Goal: Task Accomplishment & Management: Manage account settings

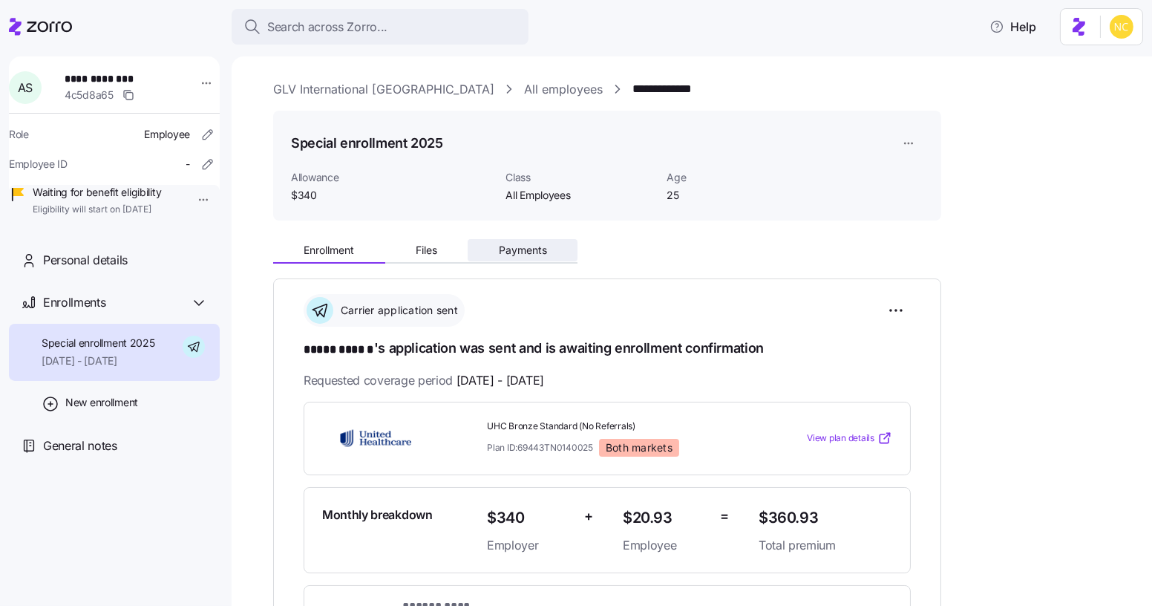
click at [522, 261] on button "Payments" at bounding box center [523, 250] width 110 height 22
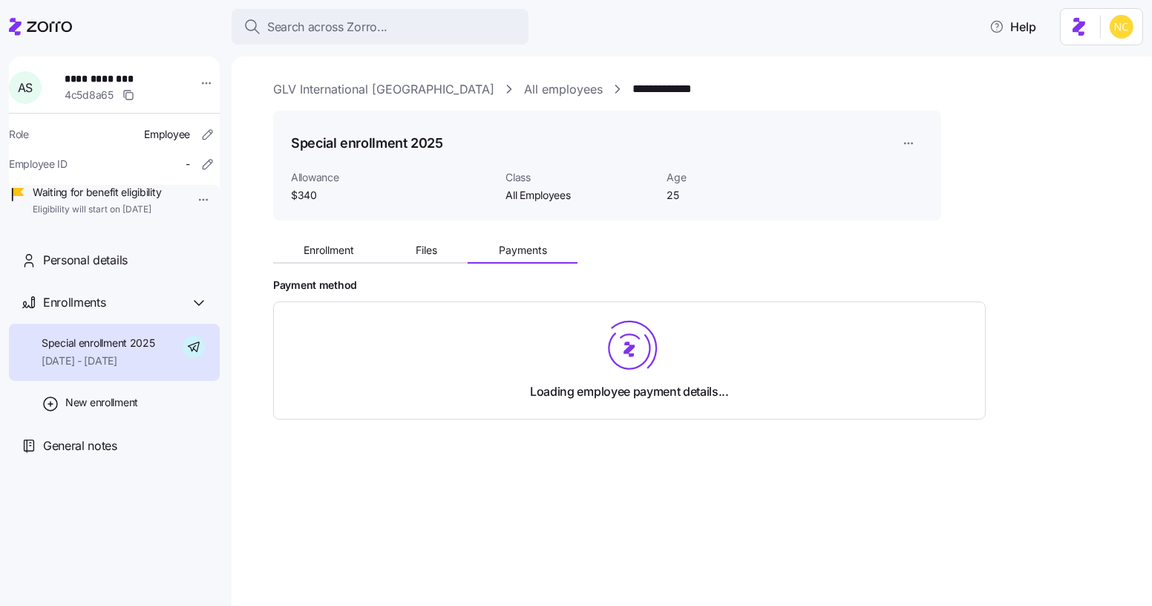
click at [523, 257] on button "Payments" at bounding box center [523, 250] width 110 height 22
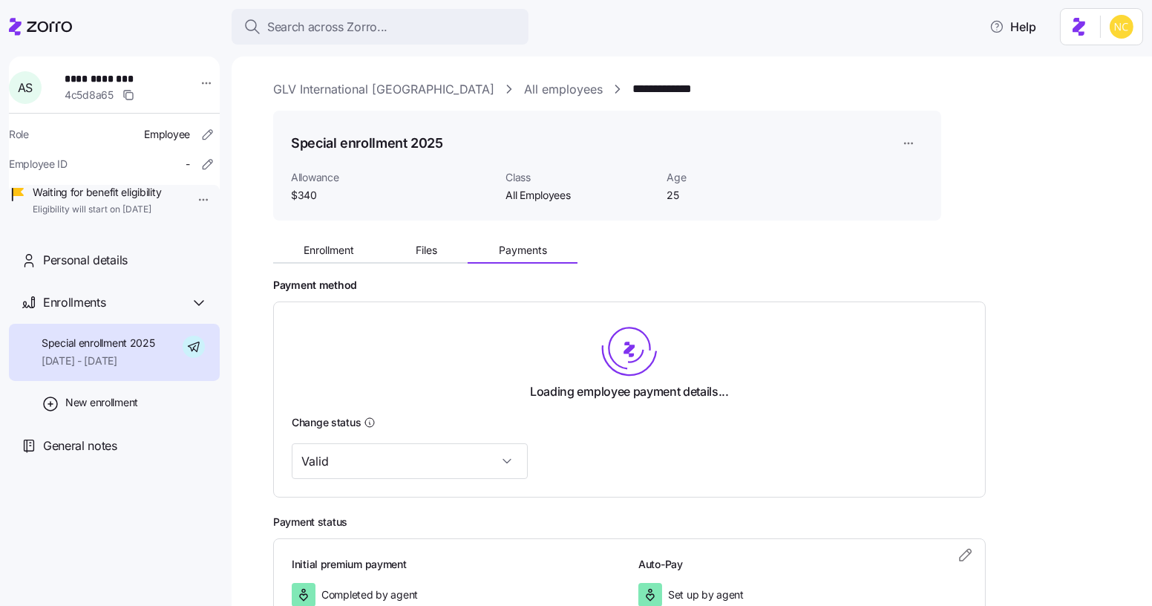
scroll to position [107, 0]
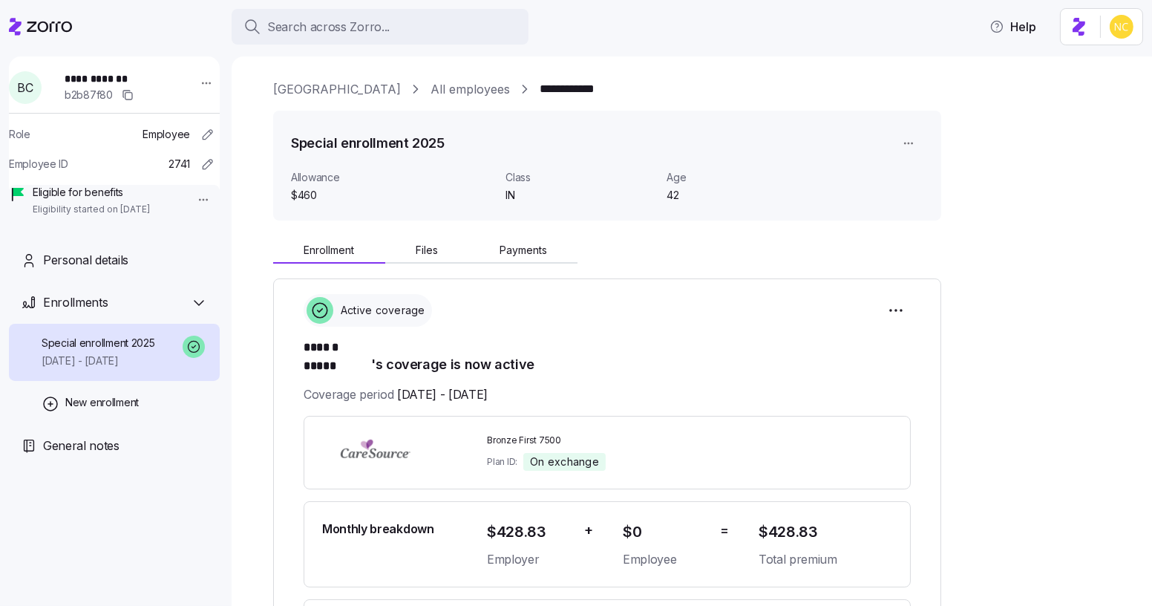
click at [561, 237] on div "Enrollment Files Payments" at bounding box center [607, 247] width 668 height 31
click at [524, 263] on div "Enrollment Files Payments" at bounding box center [425, 252] width 304 height 22
click at [522, 261] on div "Enrollment Files Payments" at bounding box center [425, 252] width 304 height 22
click at [519, 258] on button "Payments" at bounding box center [523, 250] width 110 height 22
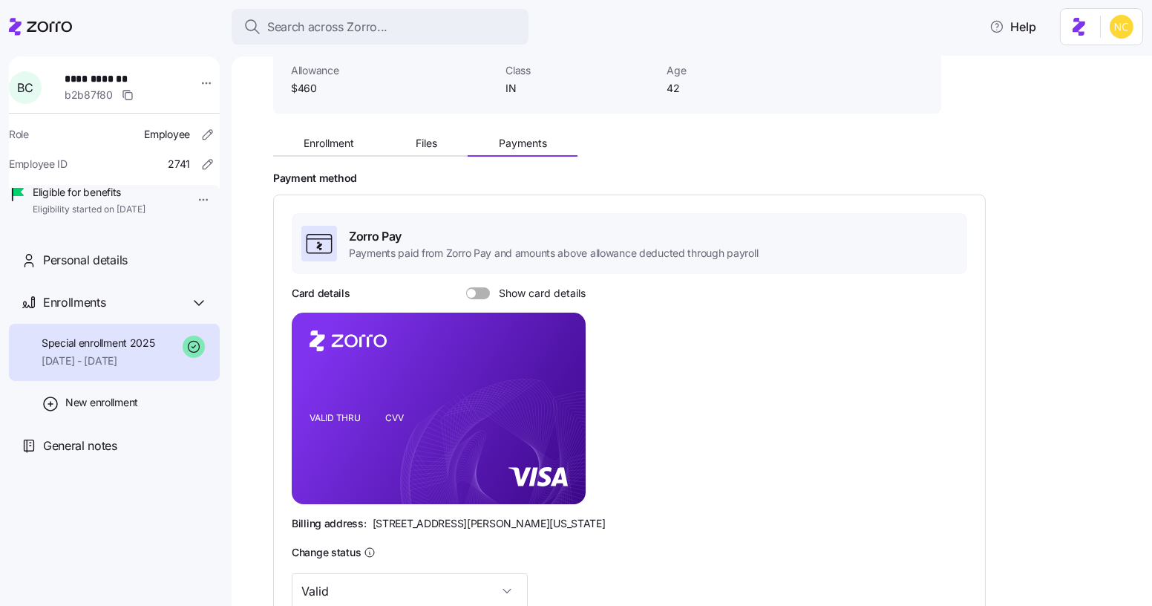
scroll to position [343, 0]
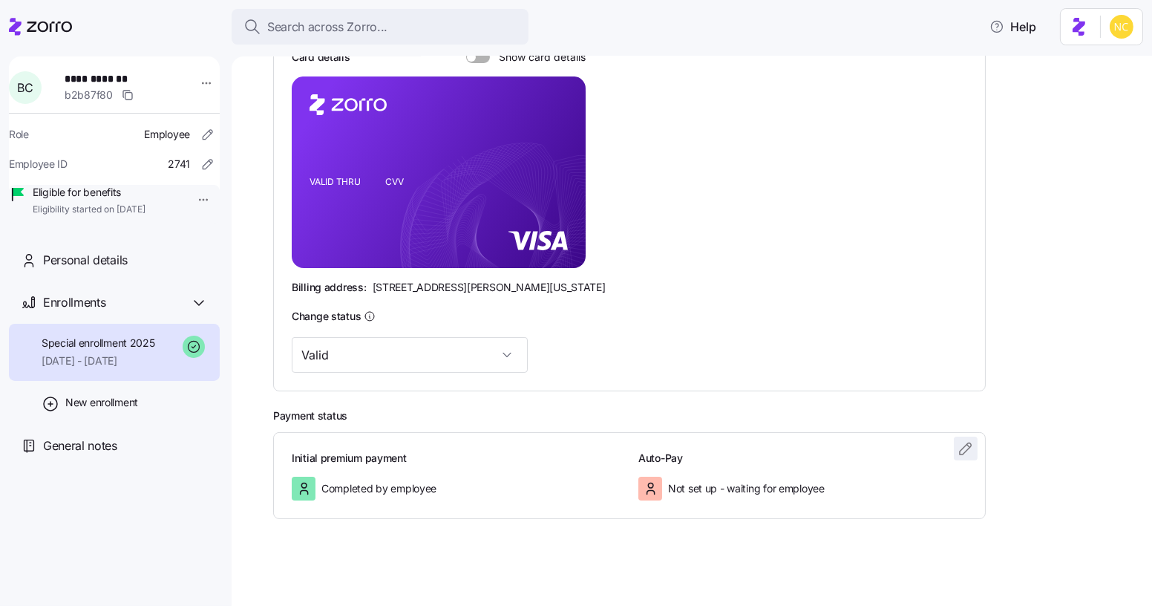
click at [962, 447] on icon "button" at bounding box center [966, 449] width 18 height 18
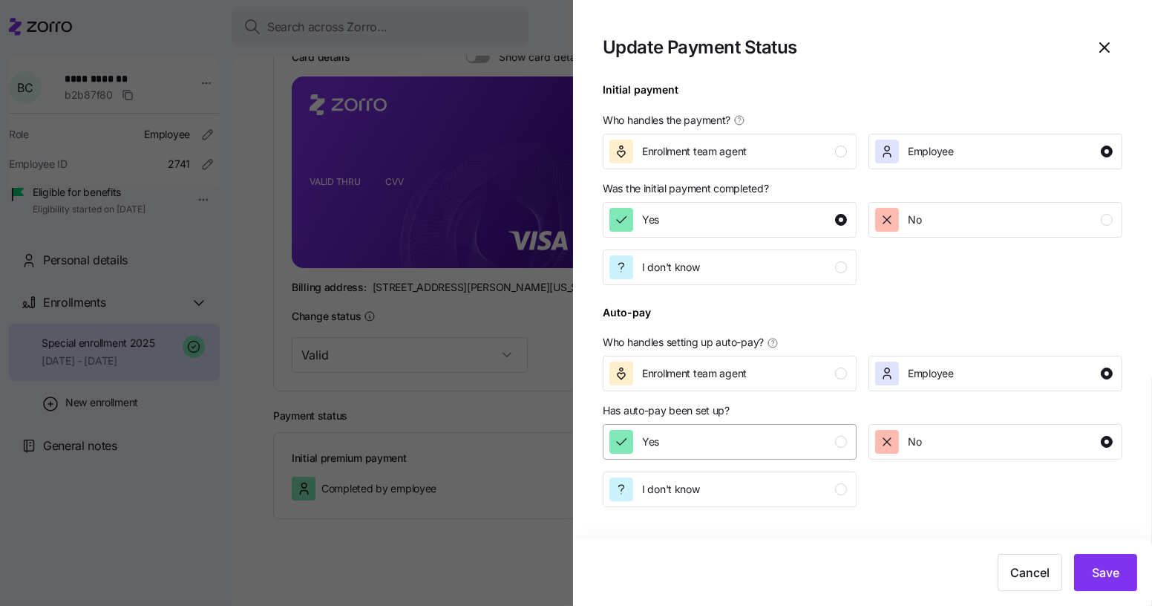
drag, startPoint x: 673, startPoint y: 459, endPoint x: 673, endPoint y: 449, distance: 9.7
click at [673, 449] on button "Yes" at bounding box center [730, 442] width 254 height 36
click at [1118, 581] on button "Save" at bounding box center [1105, 572] width 63 height 37
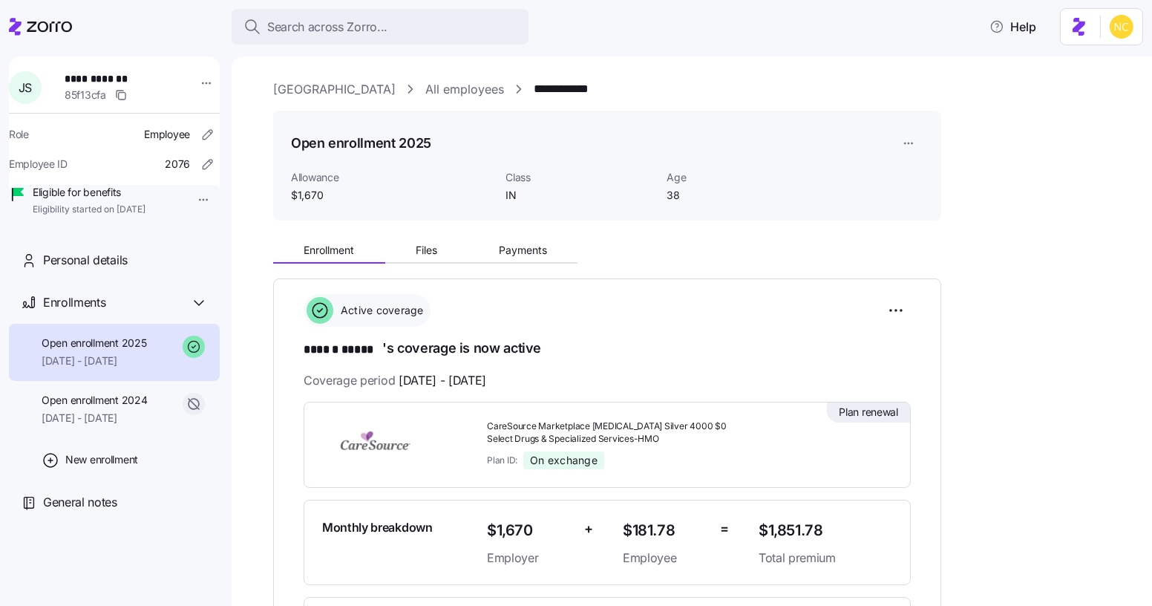
click at [514, 238] on div "Enrollment Files Payments" at bounding box center [607, 247] width 668 height 31
click at [518, 249] on span "Payments" at bounding box center [523, 250] width 48 height 10
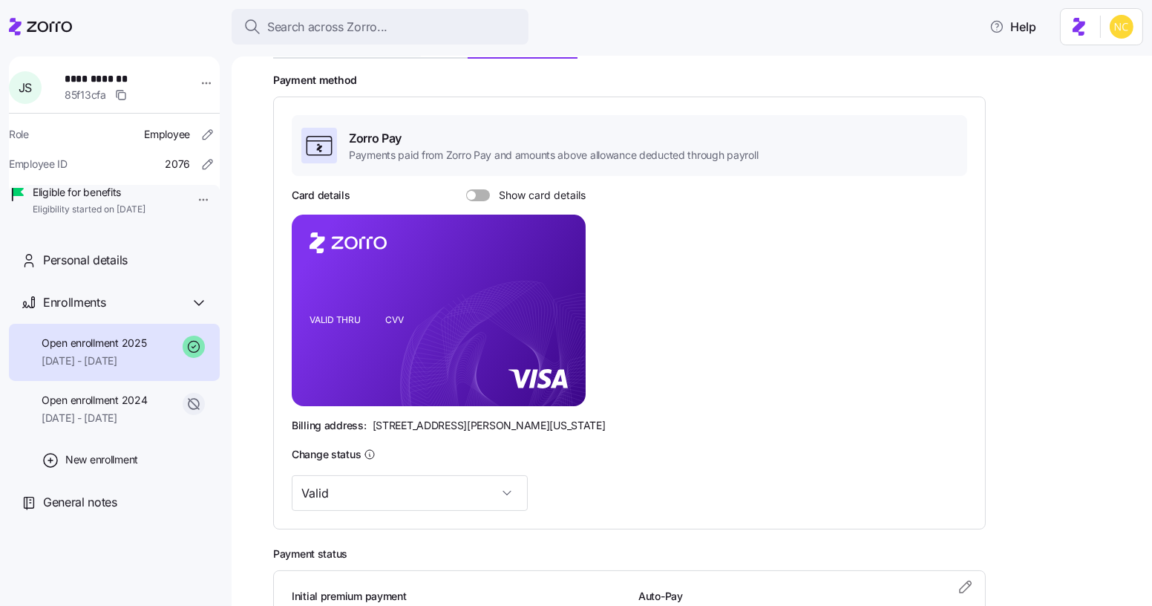
scroll to position [343, 0]
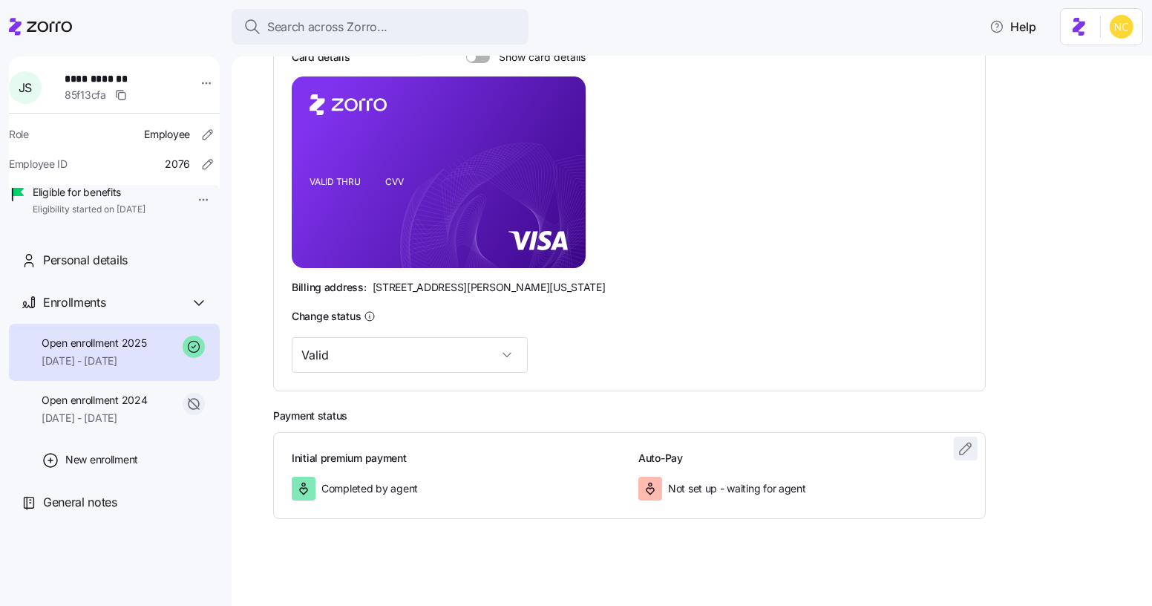
click at [961, 455] on span "button" at bounding box center [966, 448] width 22 height 22
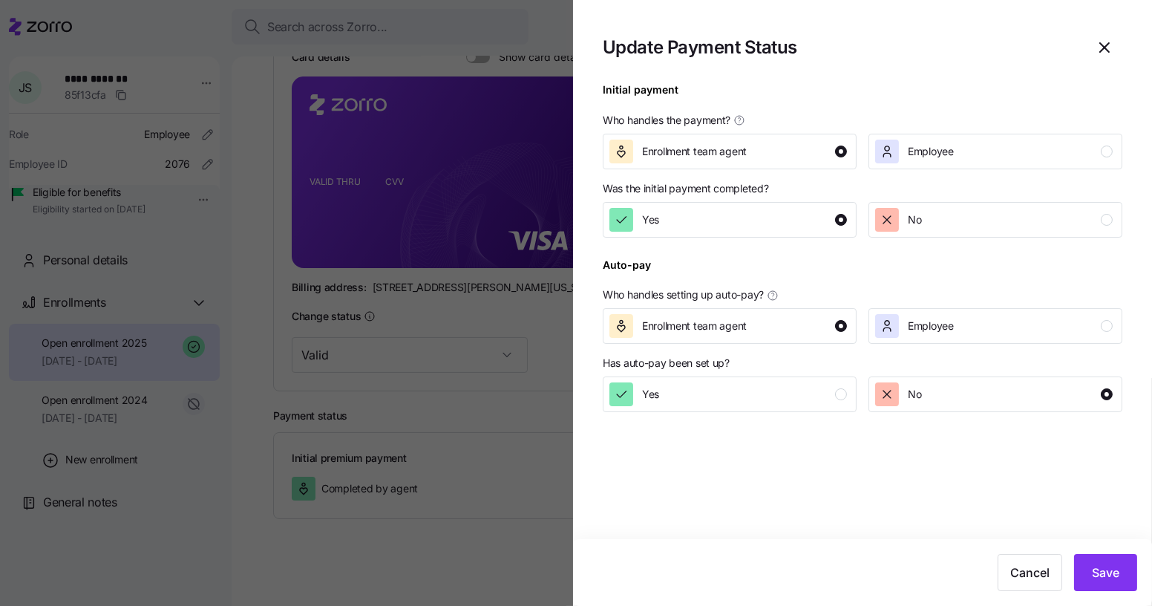
click at [761, 365] on div "Has auto-pay been set up?" at bounding box center [863, 363] width 520 height 15
click at [758, 390] on div "Yes" at bounding box center [729, 394] width 238 height 24
click at [1099, 568] on span "Save" at bounding box center [1105, 572] width 27 height 18
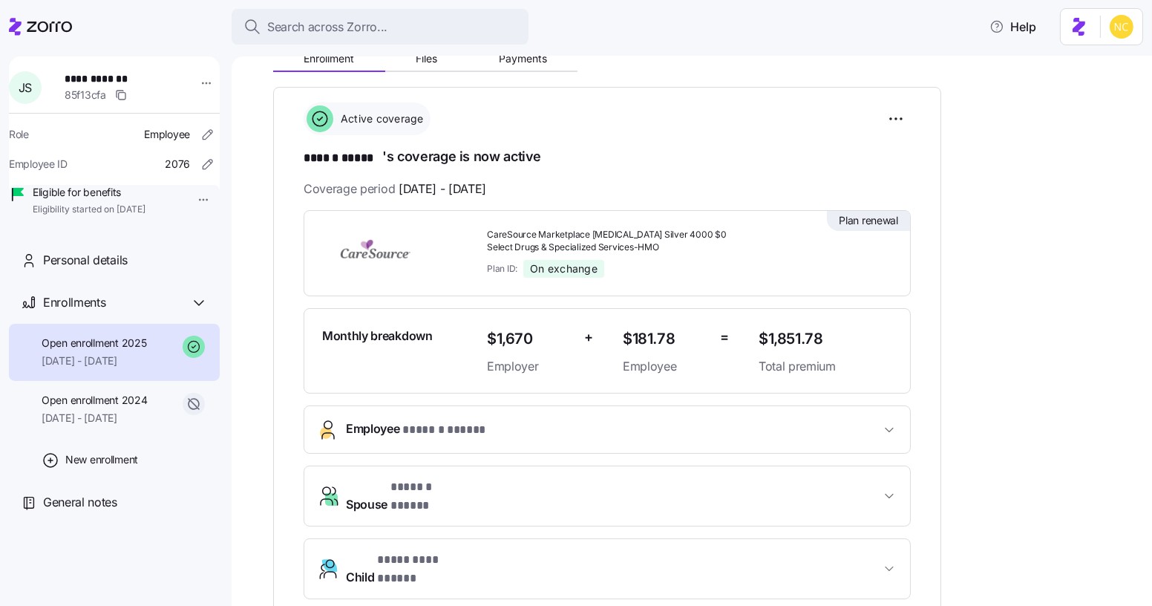
scroll to position [189, 0]
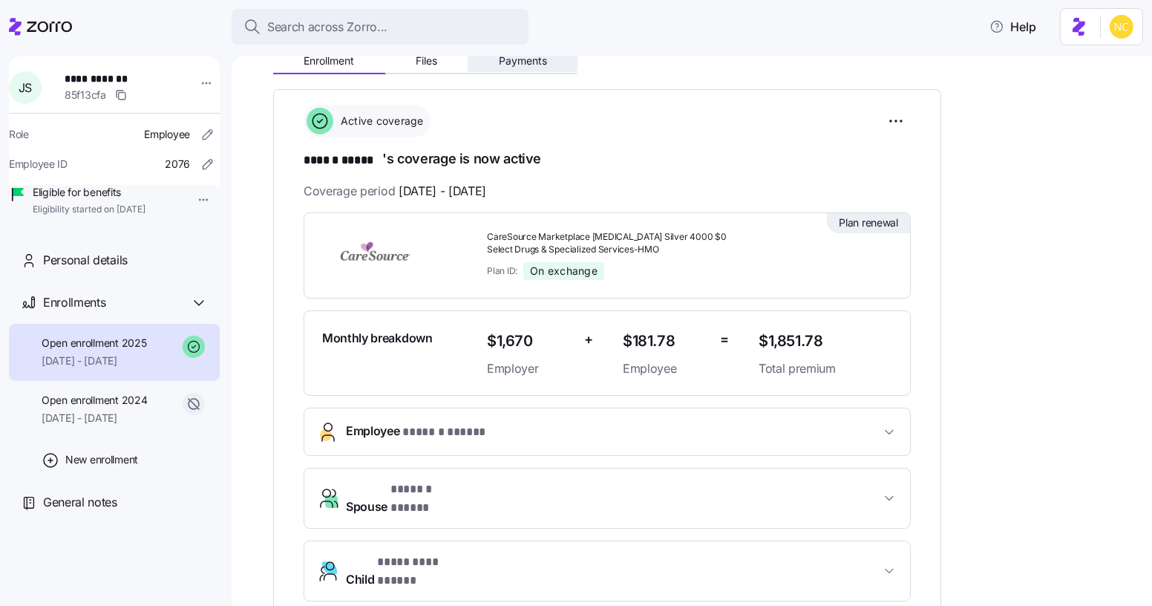
click at [514, 71] on button "Payments" at bounding box center [523, 61] width 110 height 22
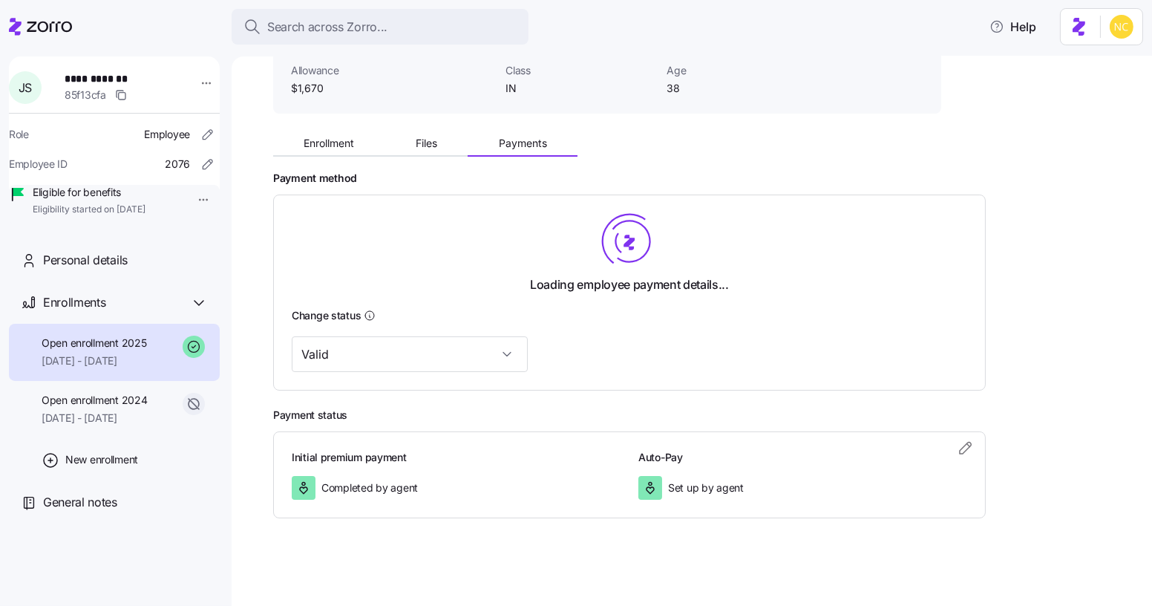
scroll to position [109, 0]
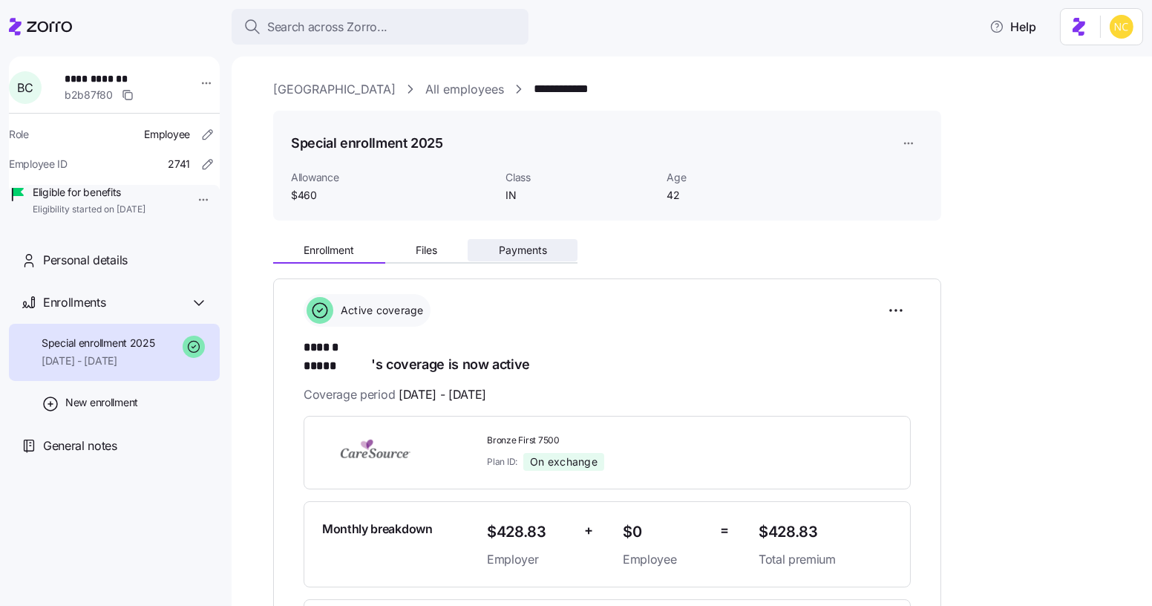
click at [488, 249] on button "Payments" at bounding box center [523, 250] width 110 height 22
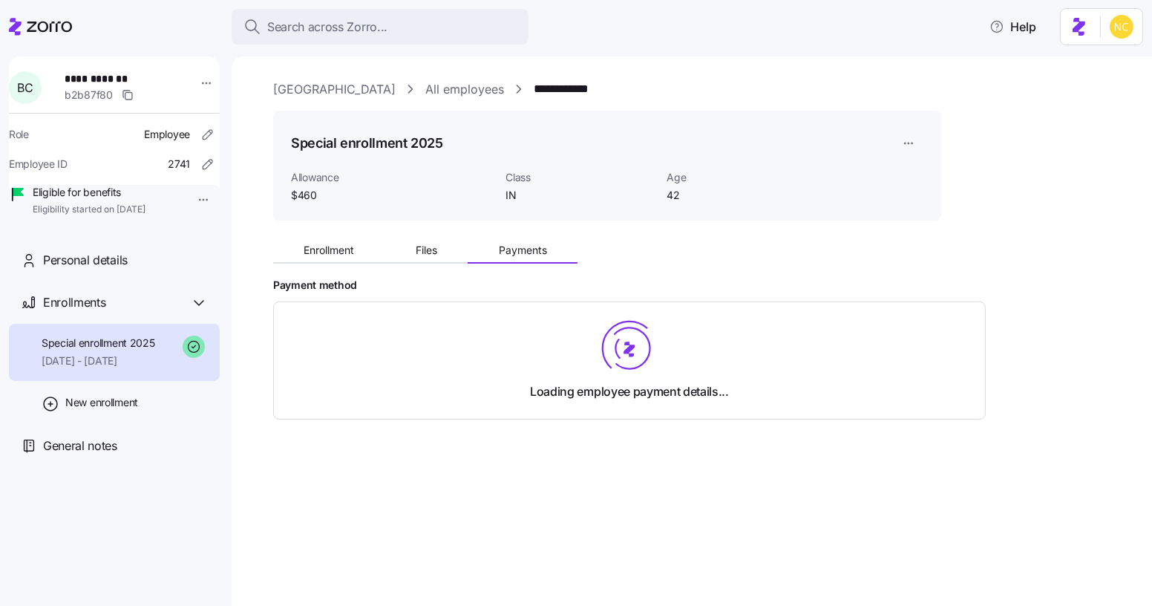
scroll to position [107, 0]
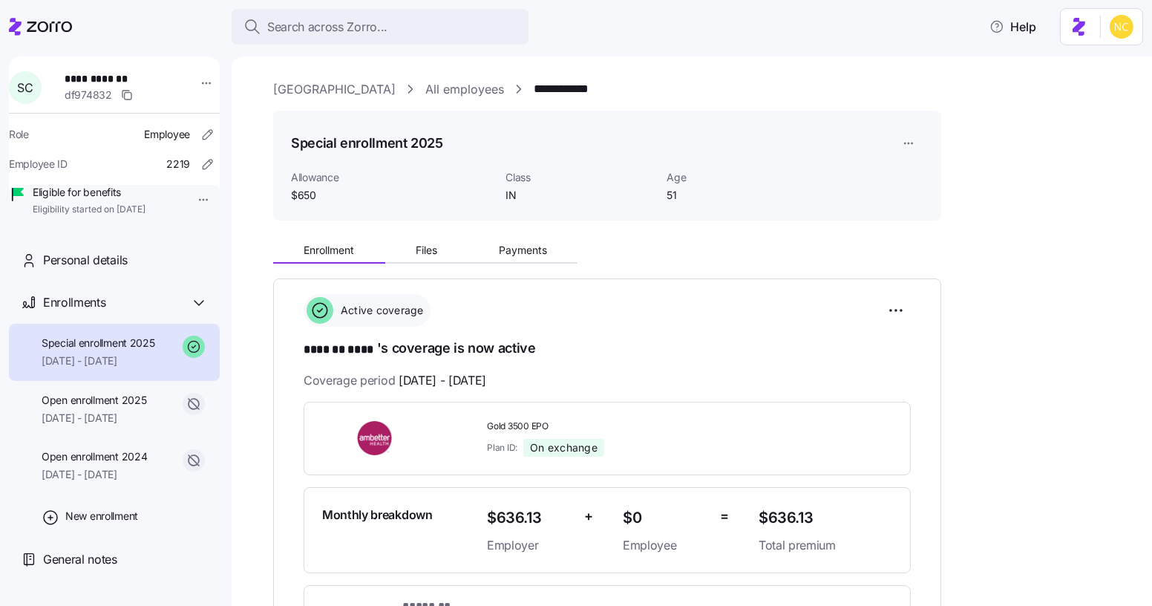
click at [515, 237] on div "Enrollment Files Payments" at bounding box center [607, 247] width 668 height 31
click at [519, 250] on span "Payments" at bounding box center [523, 250] width 48 height 10
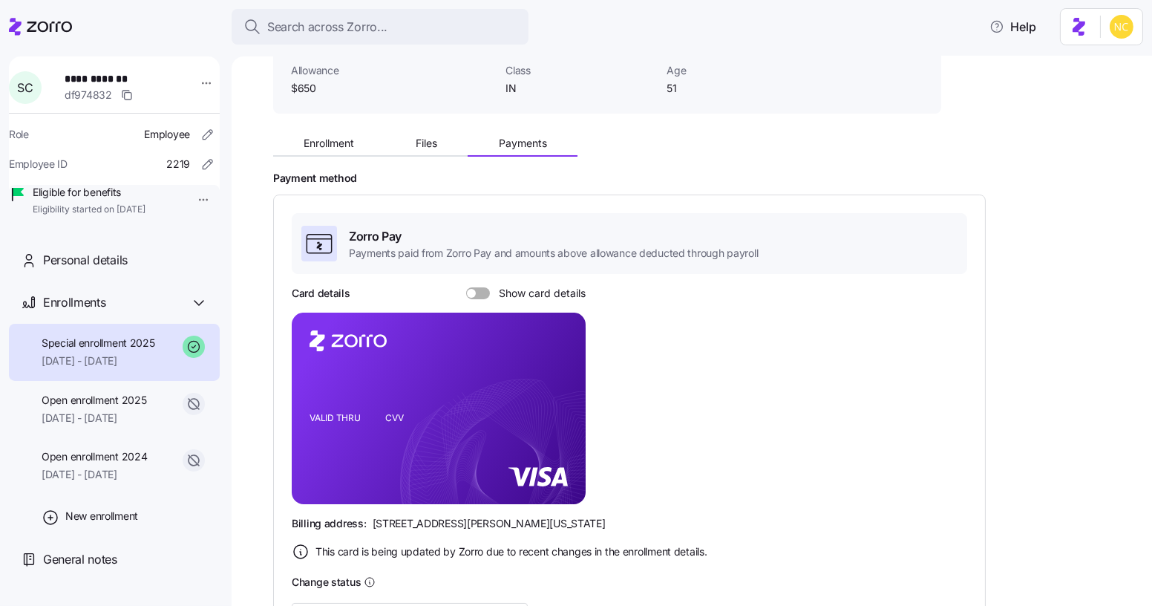
click at [797, 450] on div "Card details Show card details VALID THRU CVV Billing address: [STREET_ADDRESS]…" at bounding box center [630, 423] width 676 height 275
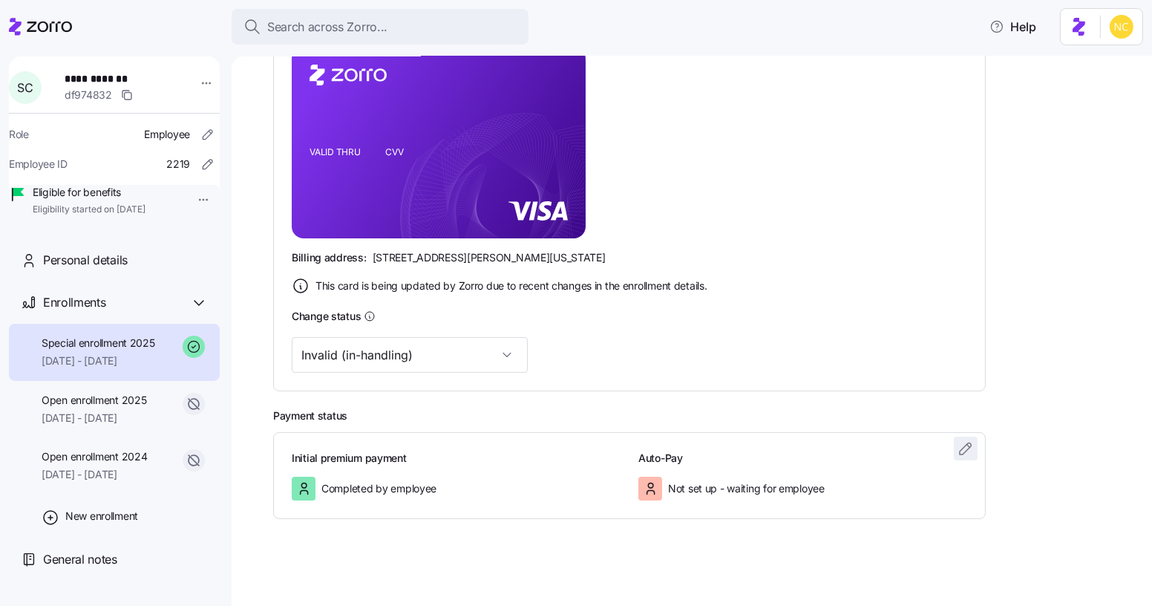
click at [970, 454] on icon "button" at bounding box center [966, 449] width 18 height 18
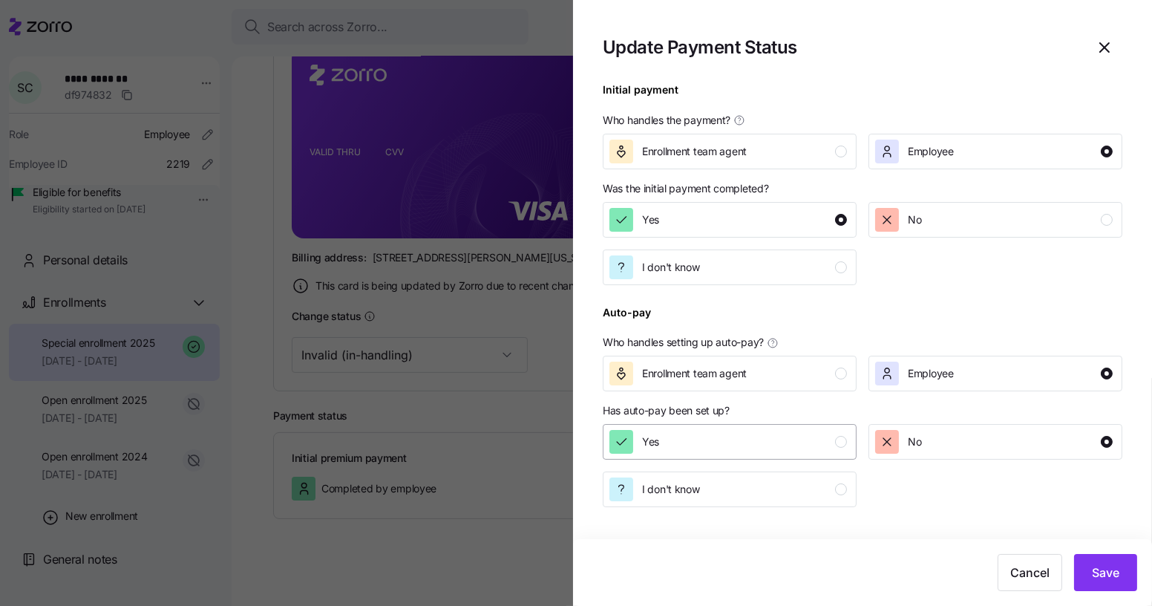
click at [771, 454] on div "Yes" at bounding box center [729, 442] width 238 height 24
click at [1087, 560] on button "Save" at bounding box center [1105, 572] width 63 height 37
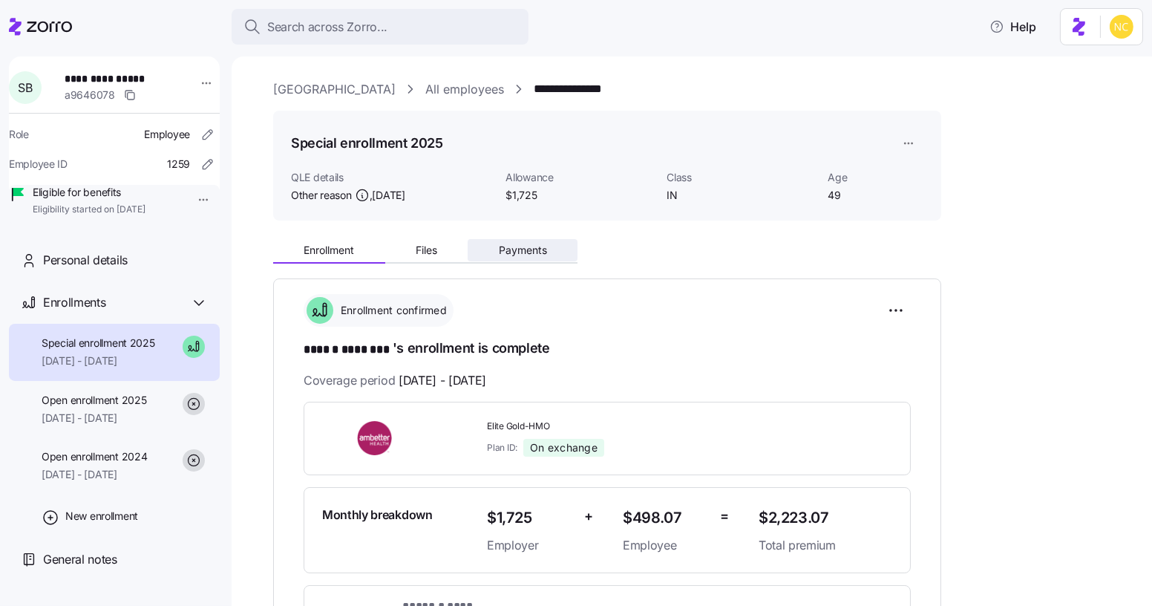
click at [535, 245] on span "Payments" at bounding box center [523, 250] width 48 height 10
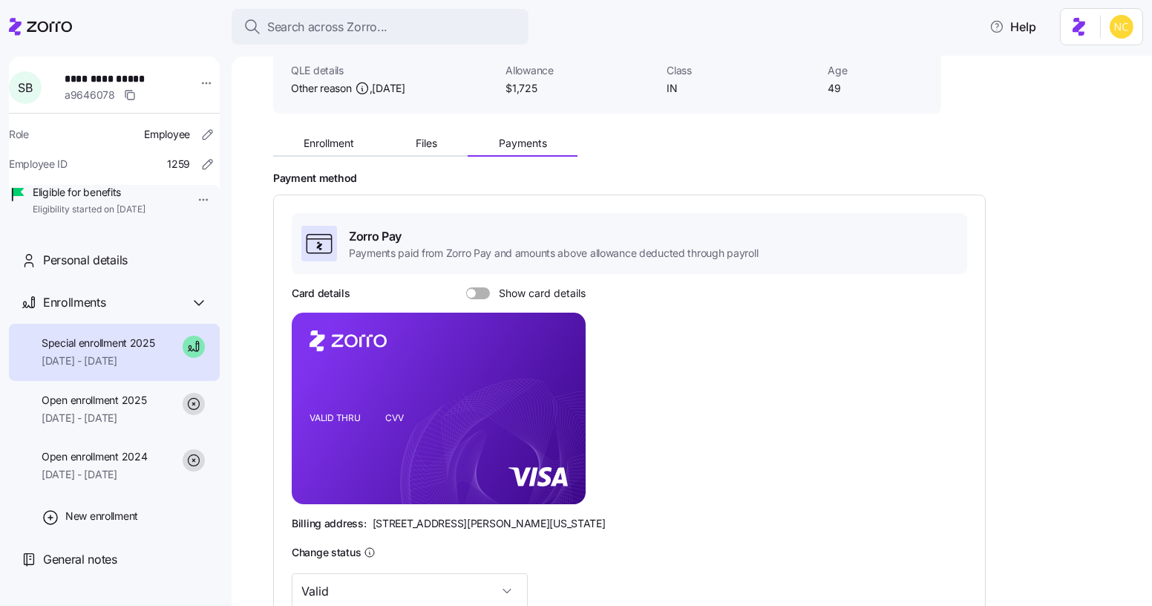
scroll to position [343, 0]
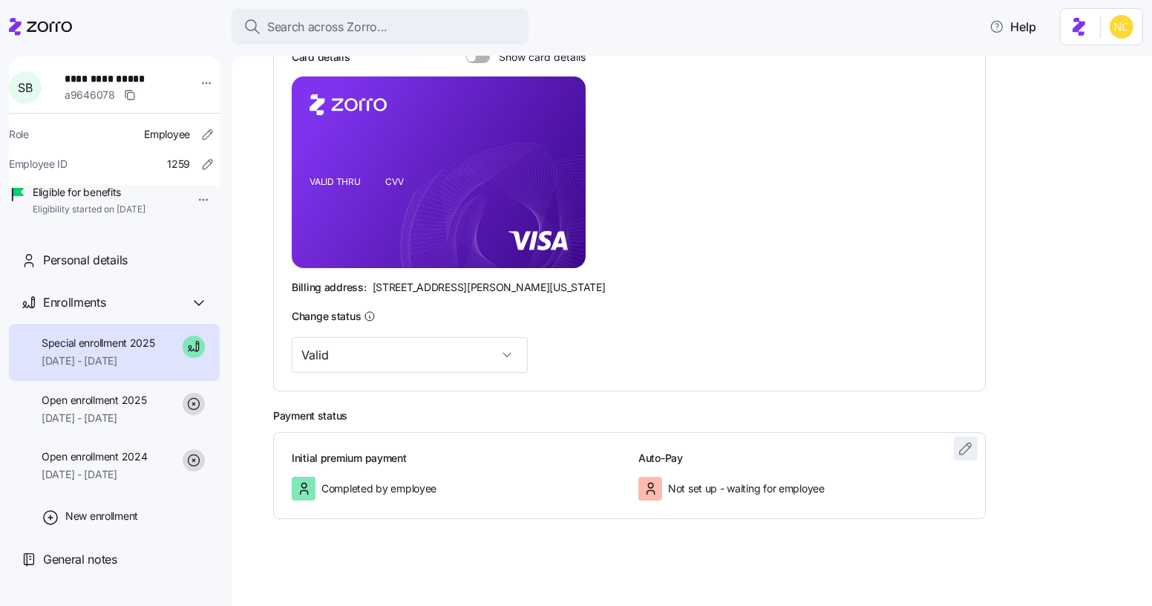
click at [976, 446] on span "button" at bounding box center [966, 448] width 22 height 22
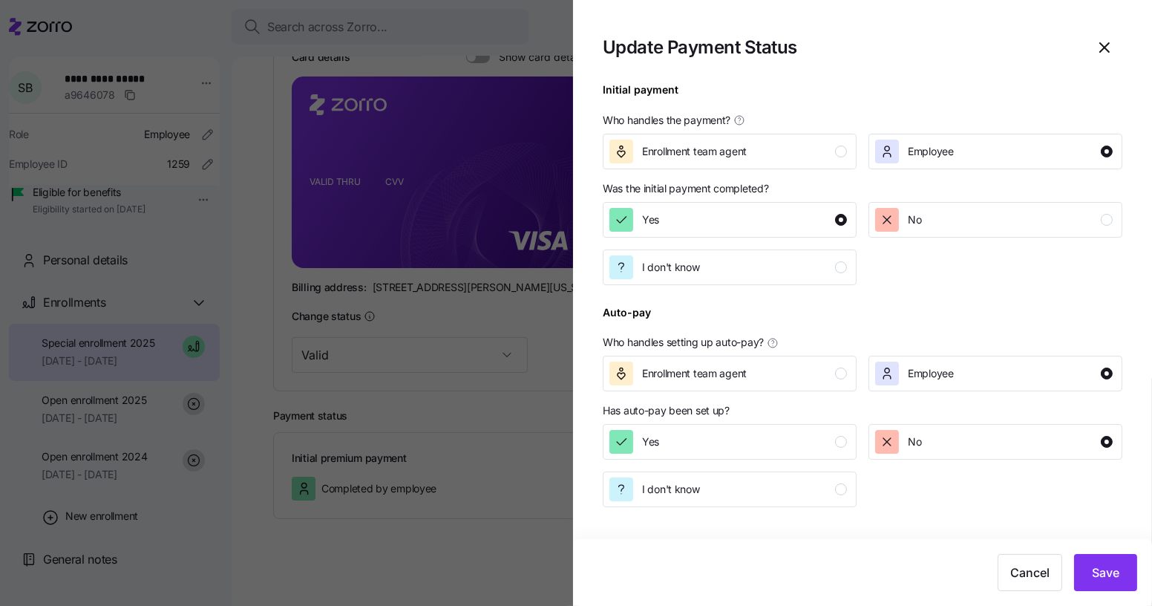
click at [816, 470] on div "I don't know" at bounding box center [730, 489] width 266 height 48
click at [814, 451] on div "Yes" at bounding box center [729, 442] width 238 height 24
click at [1098, 558] on button "Save" at bounding box center [1105, 572] width 63 height 37
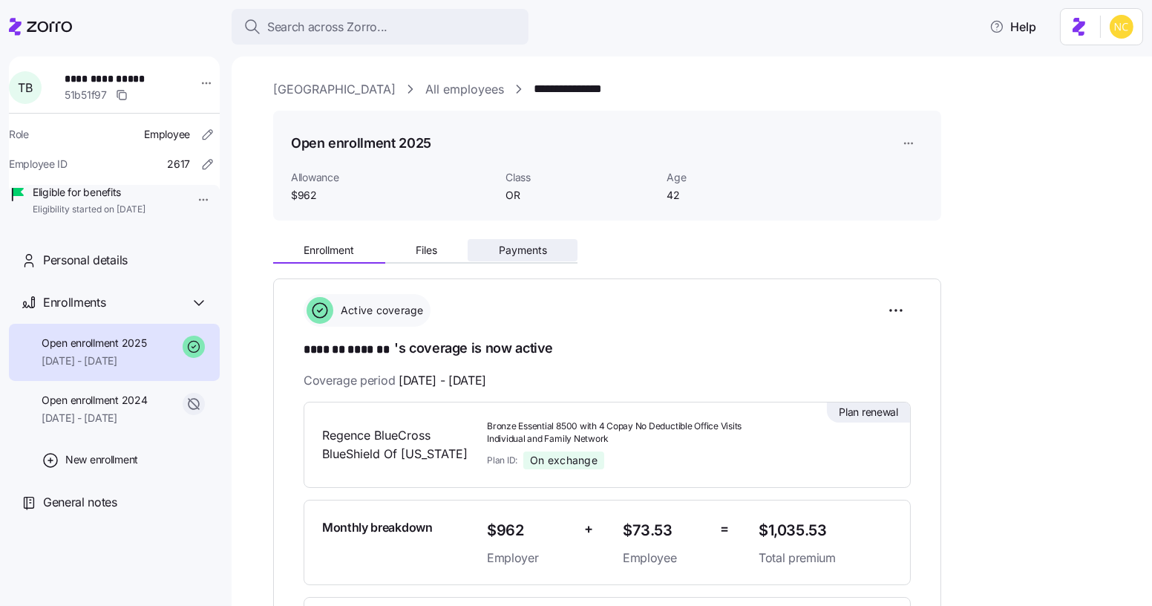
click at [520, 245] on span "Payments" at bounding box center [523, 250] width 48 height 10
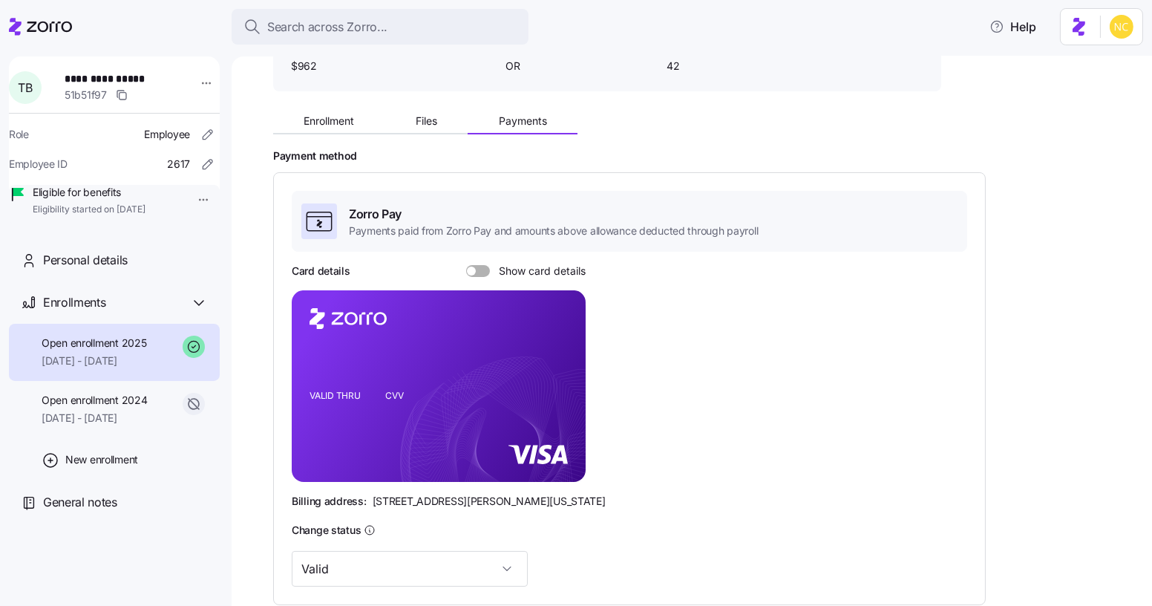
click at [830, 394] on div "Card details Show card details VALID THRU CVV Billing address: 810 Sharon Drive…" at bounding box center [630, 386] width 676 height 245
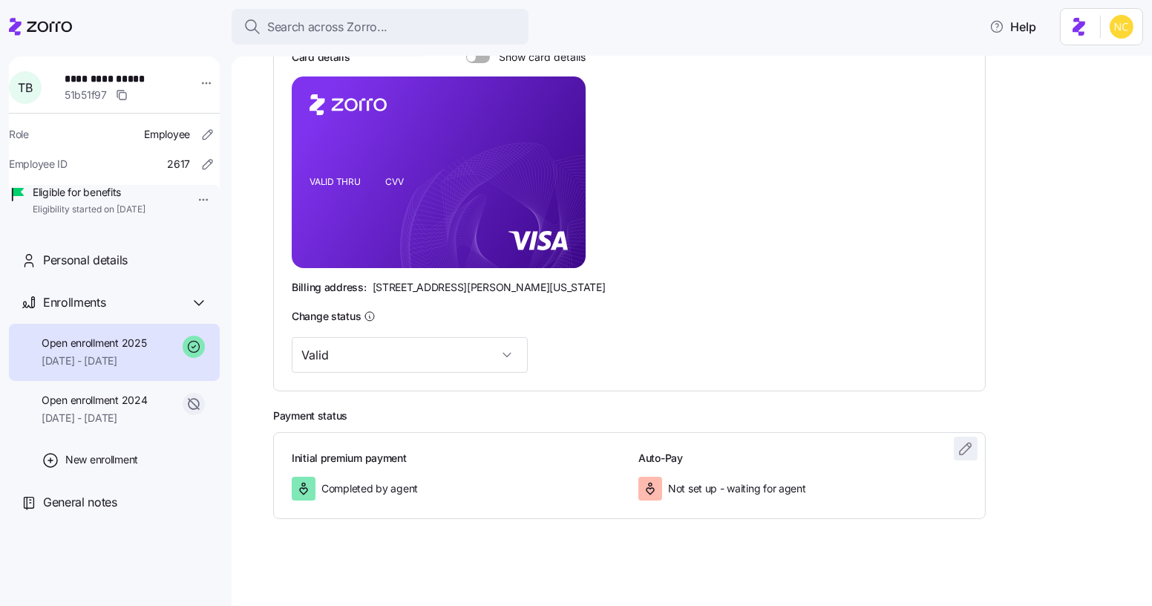
click at [966, 448] on icon "button" at bounding box center [966, 449] width 18 height 18
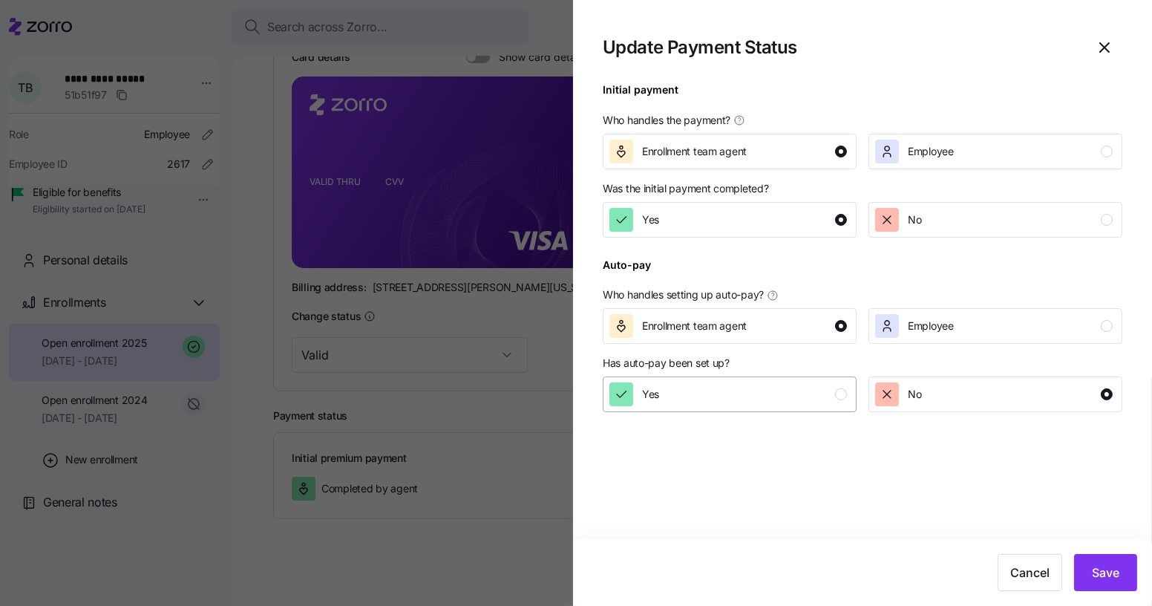
click at [826, 396] on div "Yes" at bounding box center [729, 394] width 238 height 24
click at [1088, 564] on button "Save" at bounding box center [1105, 572] width 63 height 37
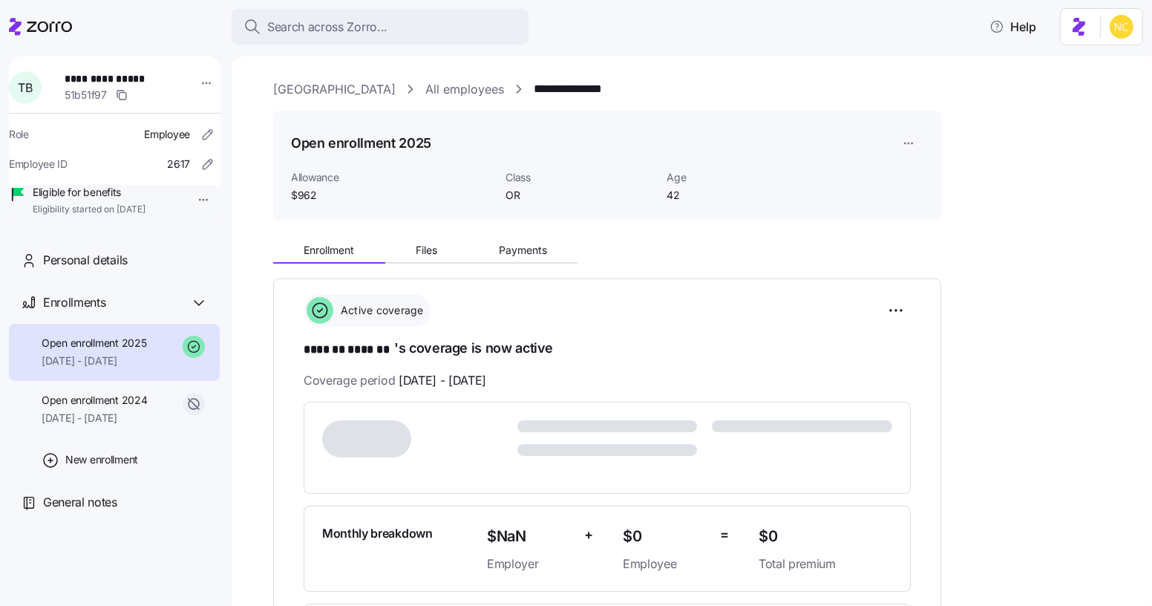
click at [520, 238] on div "Enrollment Files Payments" at bounding box center [607, 247] width 668 height 31
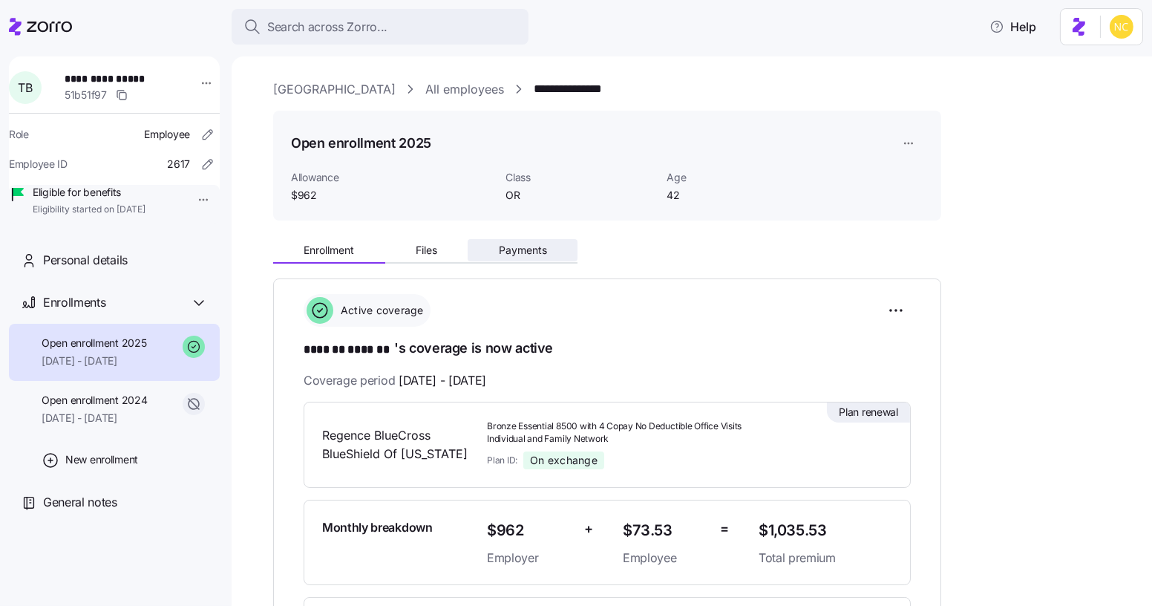
click at [523, 247] on span "Payments" at bounding box center [523, 250] width 48 height 10
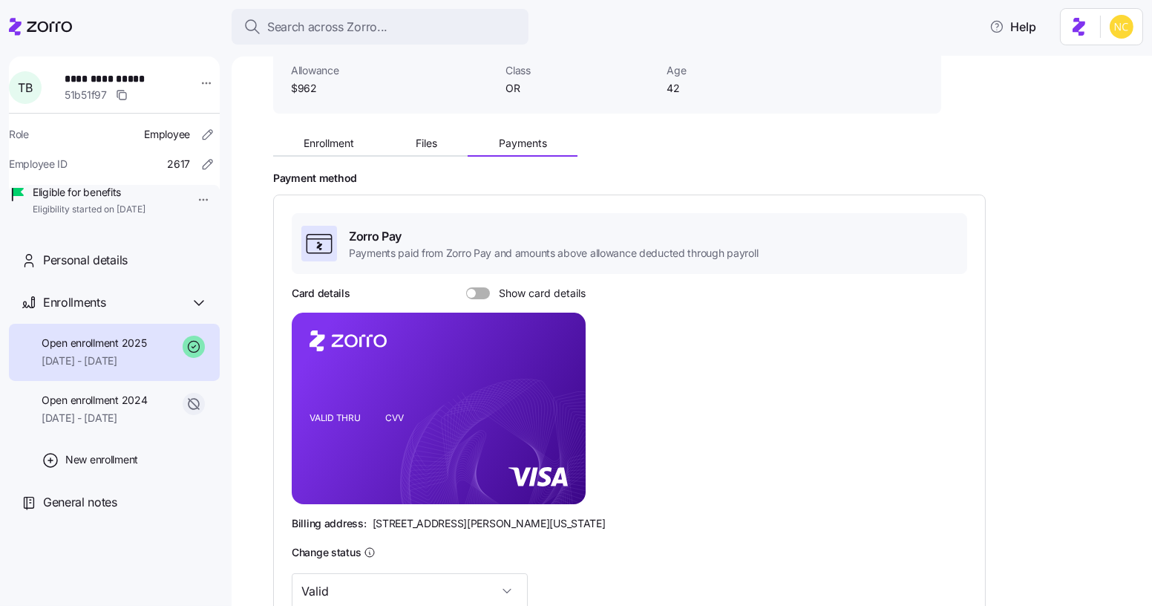
scroll to position [343, 0]
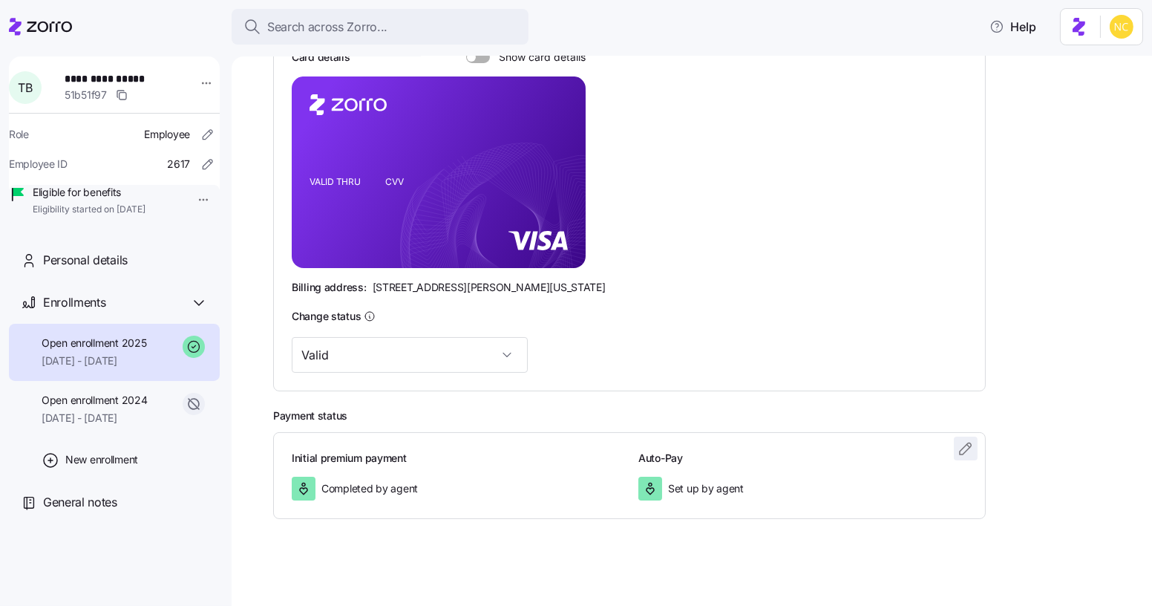
click at [956, 454] on span "button" at bounding box center [966, 448] width 22 height 22
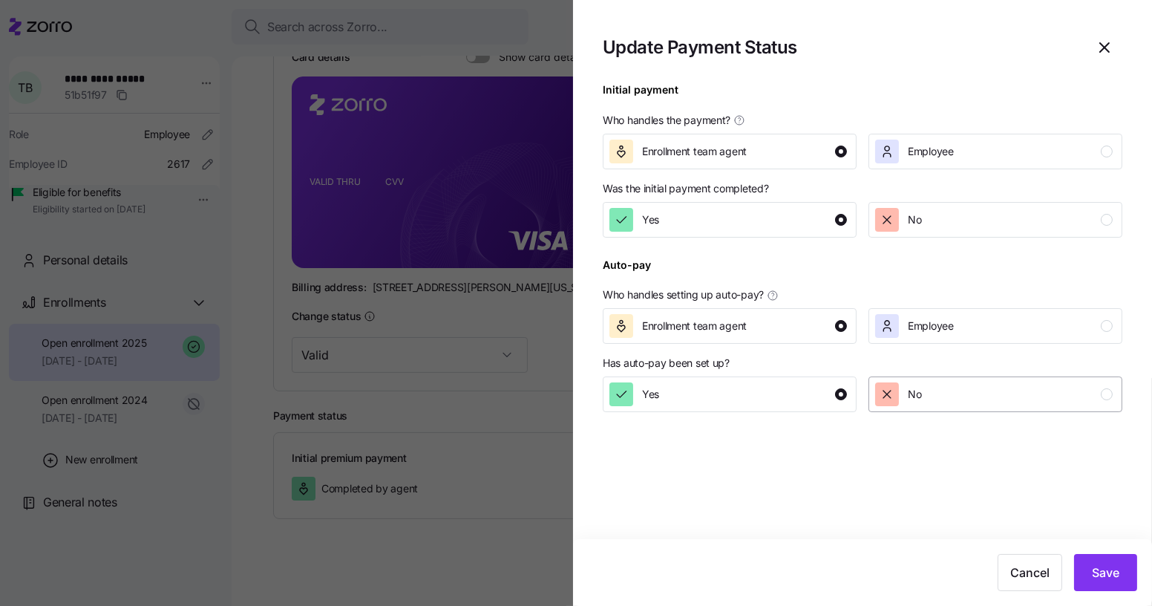
click at [904, 403] on div "No" at bounding box center [898, 394] width 46 height 24
click at [1103, 571] on span "Save" at bounding box center [1105, 572] width 27 height 18
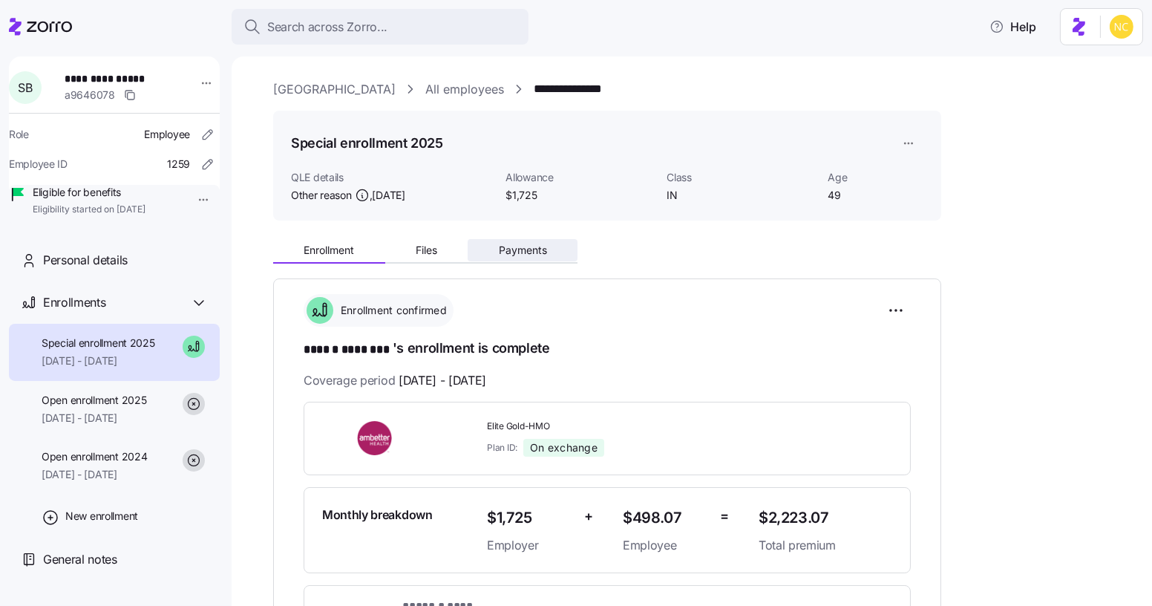
click at [500, 246] on button "Payments" at bounding box center [523, 250] width 110 height 22
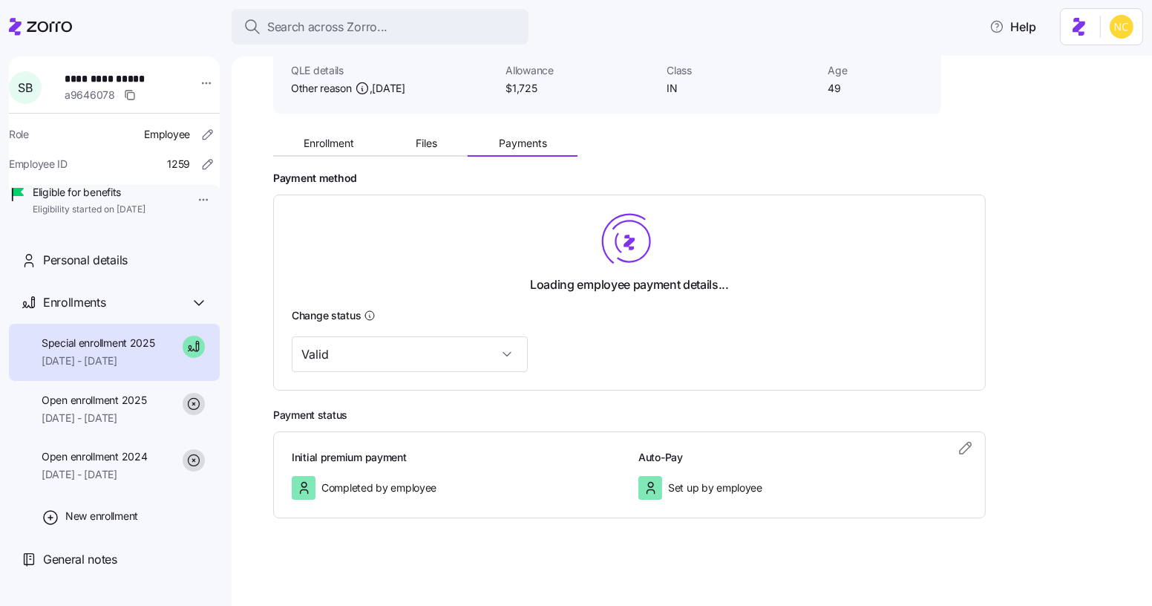
scroll to position [343, 0]
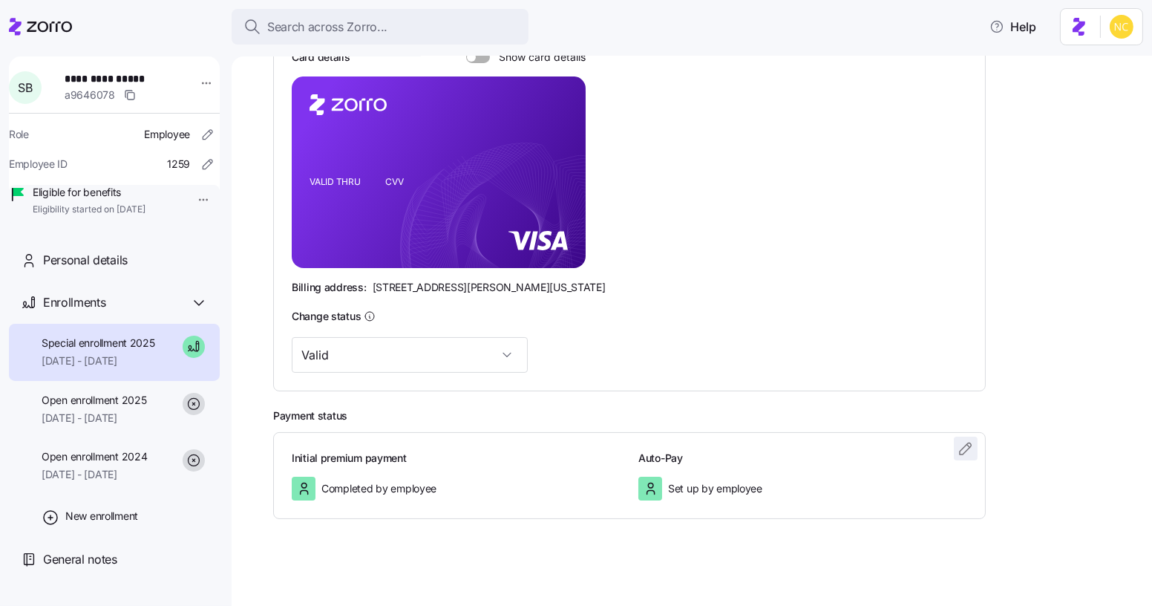
click at [964, 447] on icon "button" at bounding box center [966, 449] width 18 height 18
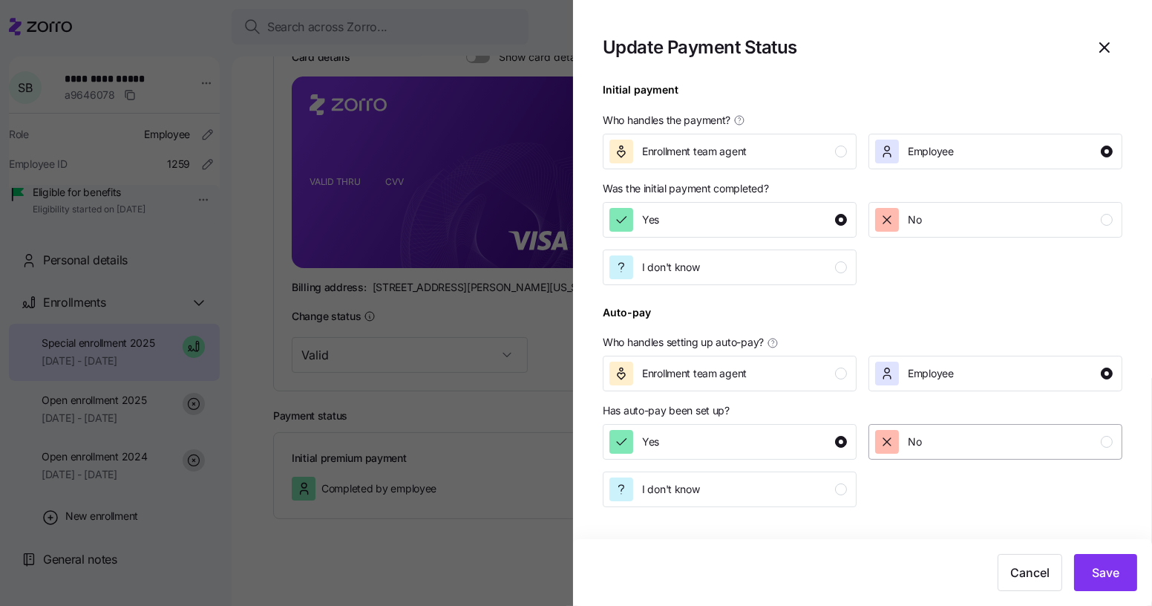
click at [923, 443] on div "No" at bounding box center [994, 442] width 238 height 24
click at [1121, 579] on button "Save" at bounding box center [1105, 572] width 63 height 37
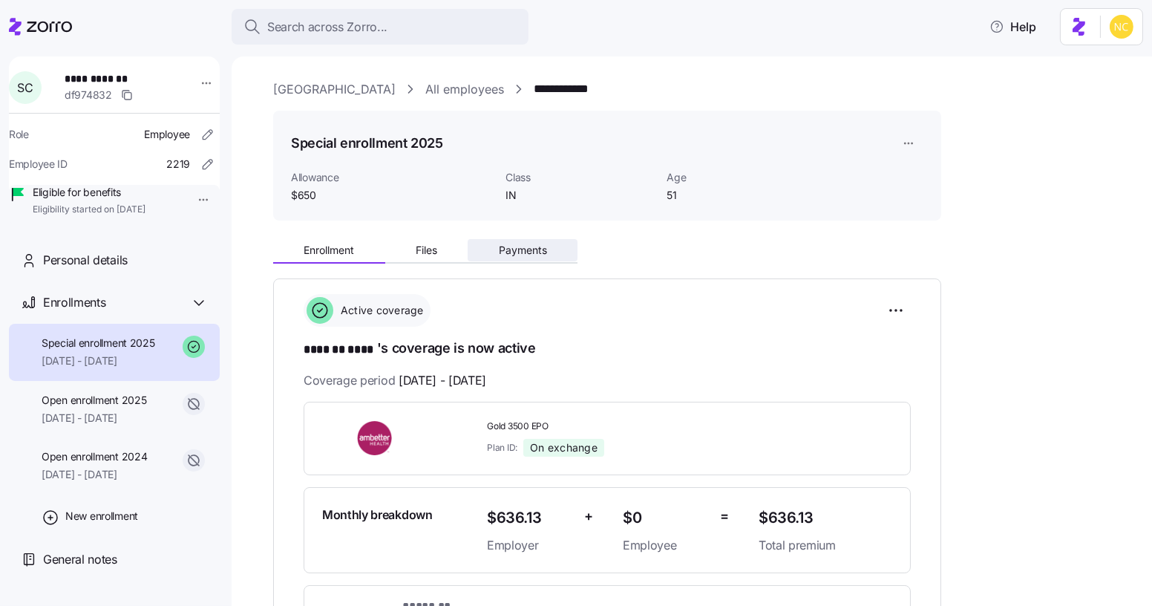
click at [502, 250] on span "Payments" at bounding box center [523, 250] width 48 height 10
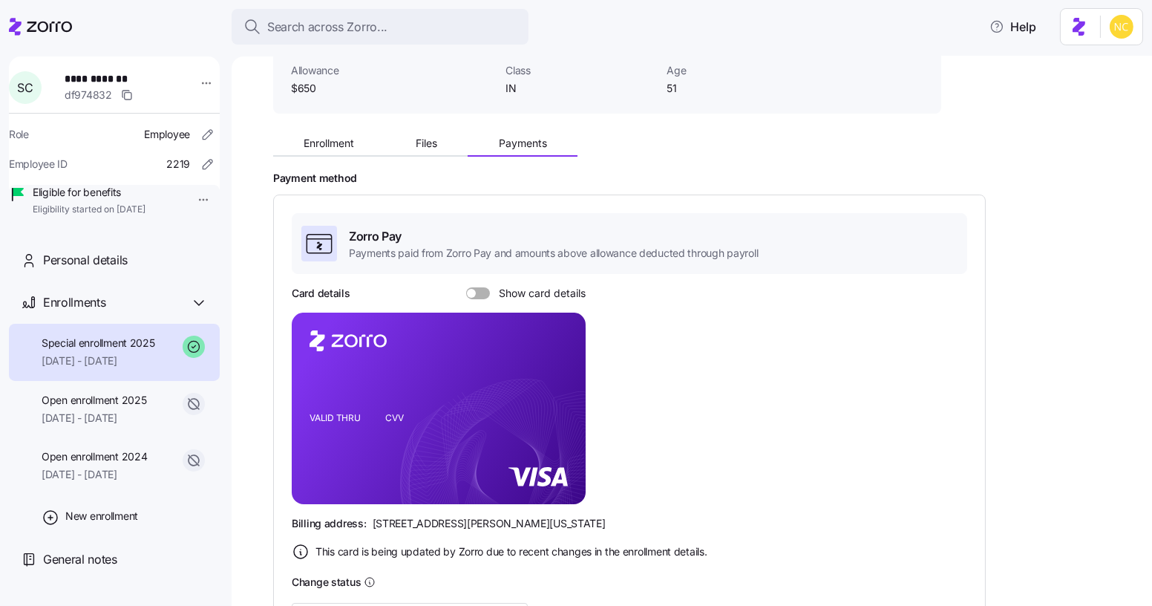
scroll to position [373, 0]
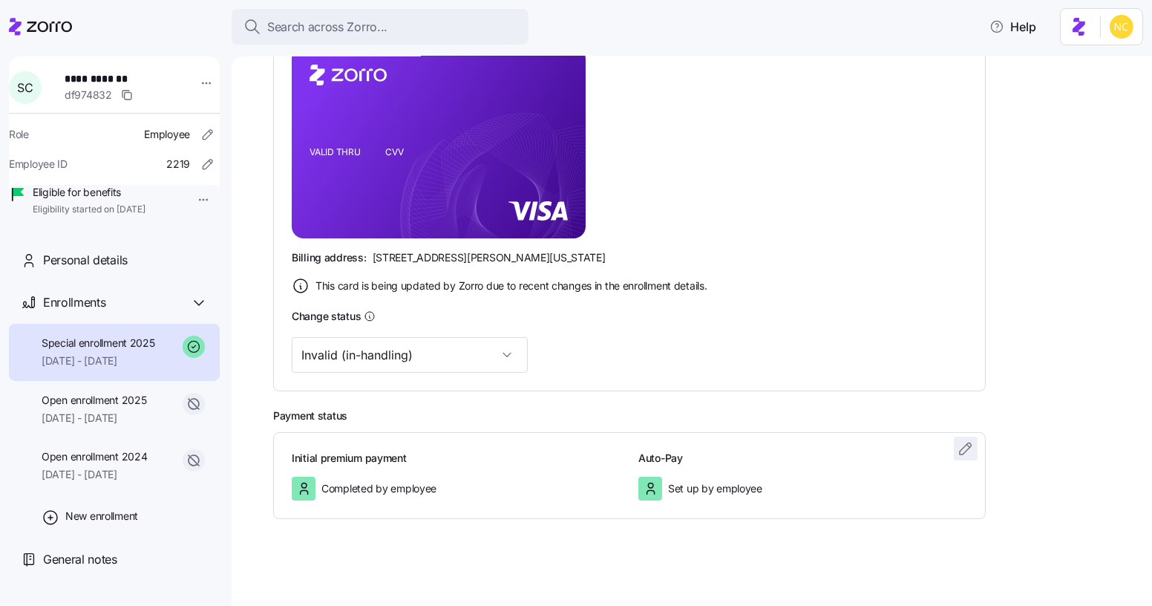
click at [960, 448] on icon "button" at bounding box center [966, 449] width 18 height 18
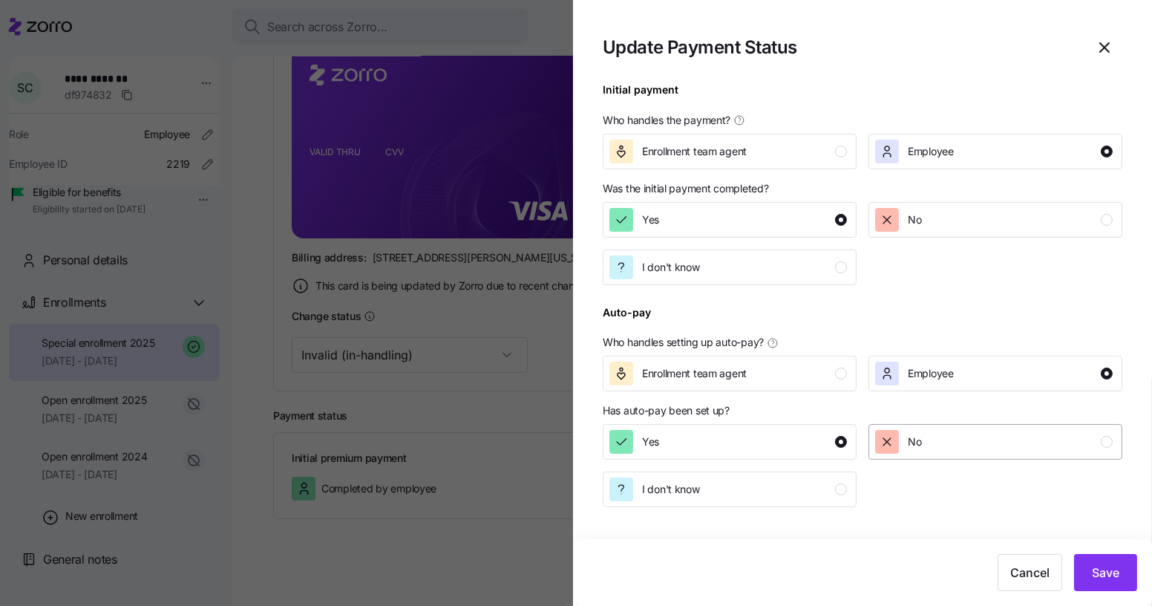
click at [966, 442] on div "No" at bounding box center [994, 442] width 238 height 24
click at [1093, 567] on span "Save" at bounding box center [1105, 572] width 27 height 18
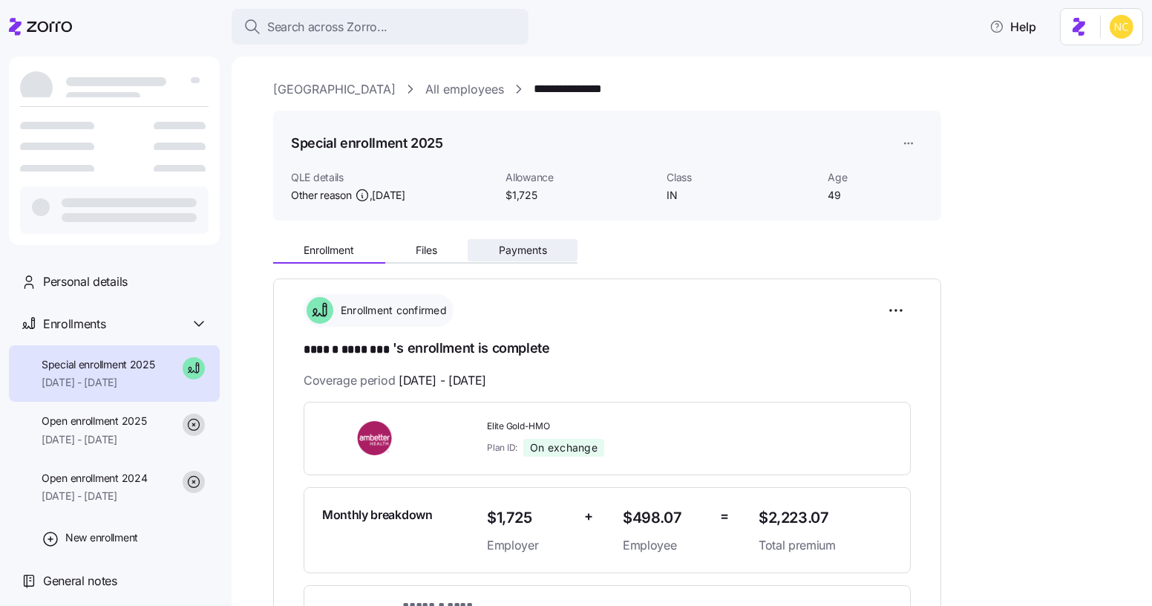
click at [542, 259] on button "Payments" at bounding box center [523, 250] width 110 height 22
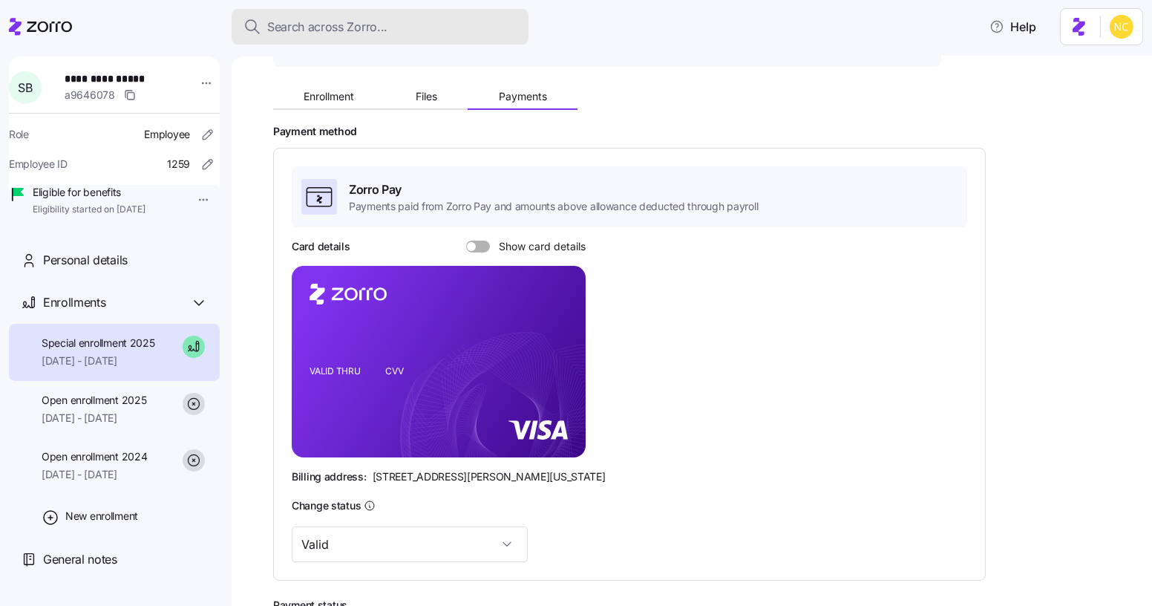
scroll to position [160, 0]
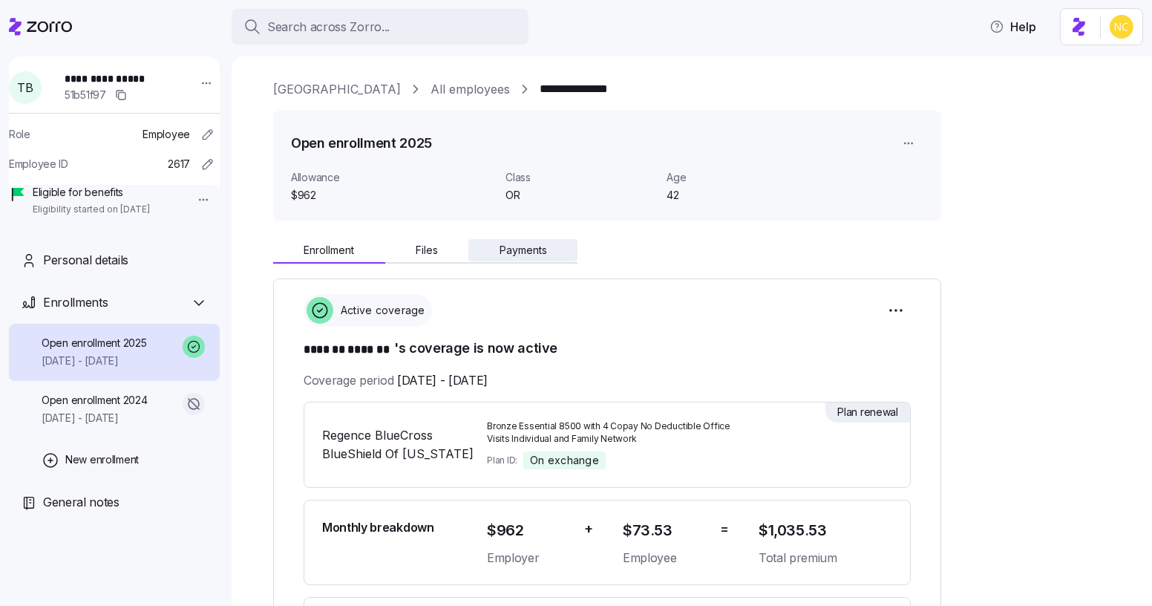
click at [500, 252] on span "Payments" at bounding box center [524, 250] width 48 height 10
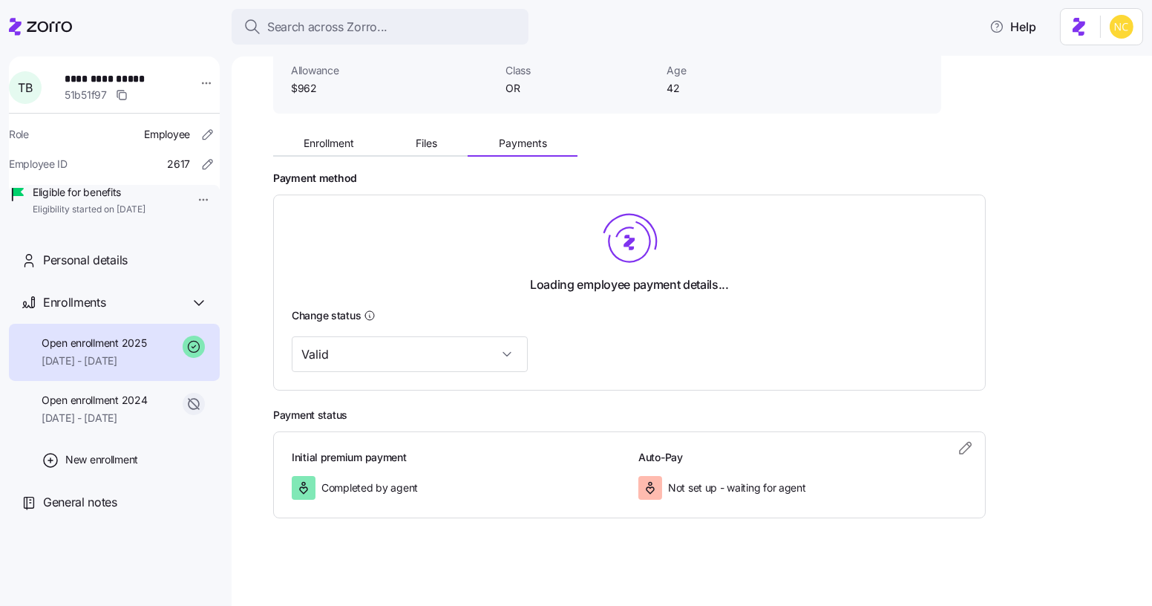
scroll to position [162, 0]
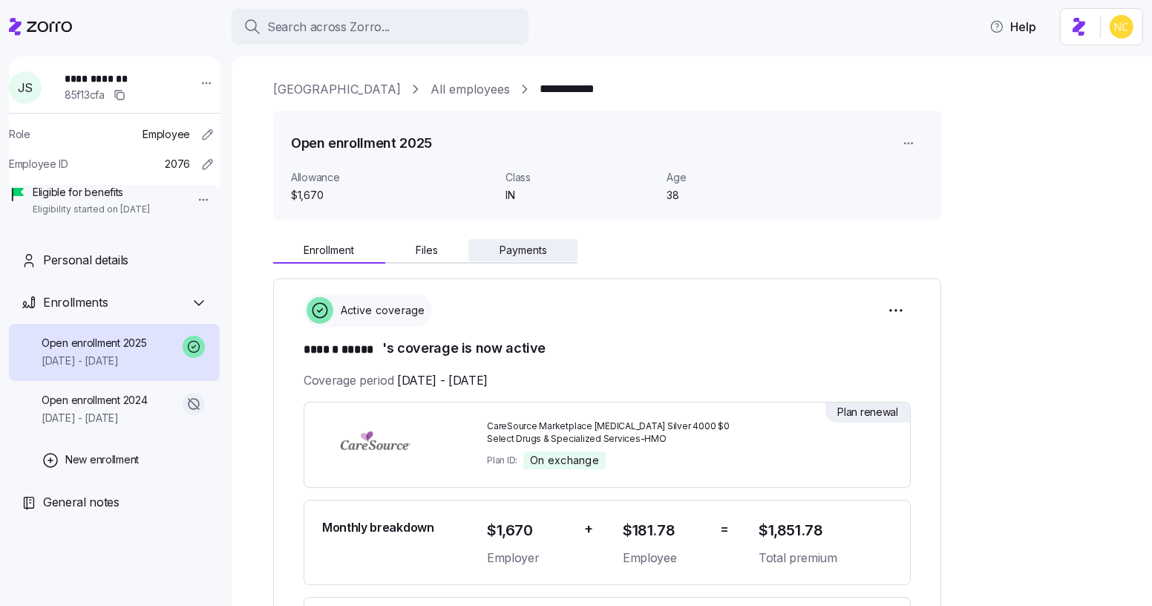
click at [523, 247] on span "Payments" at bounding box center [524, 250] width 48 height 10
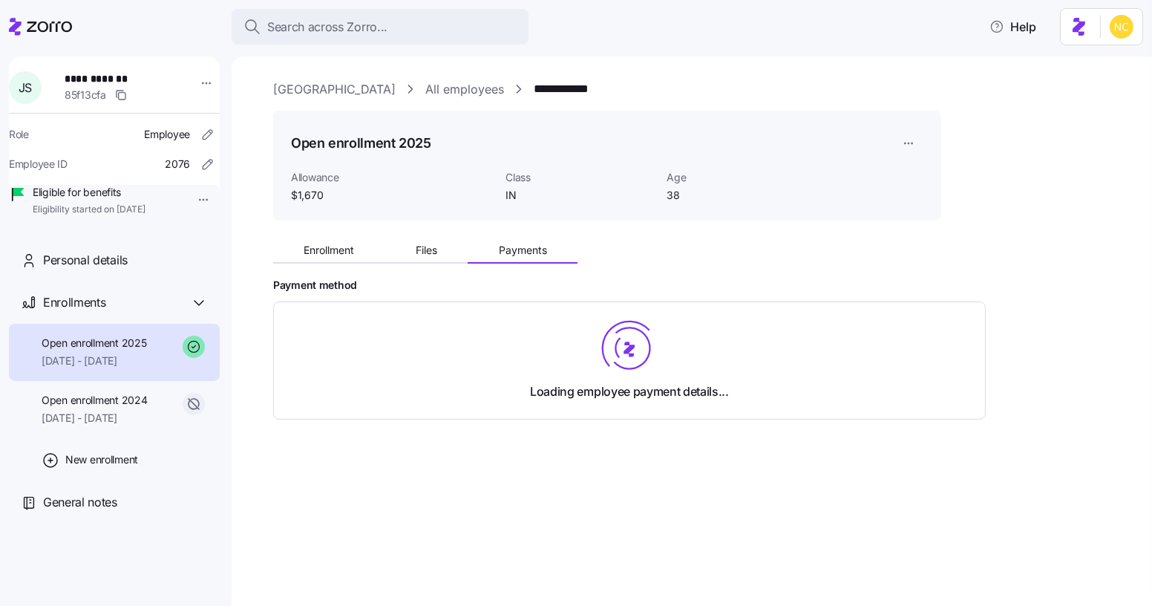
scroll to position [107, 0]
